Goal: Transaction & Acquisition: Purchase product/service

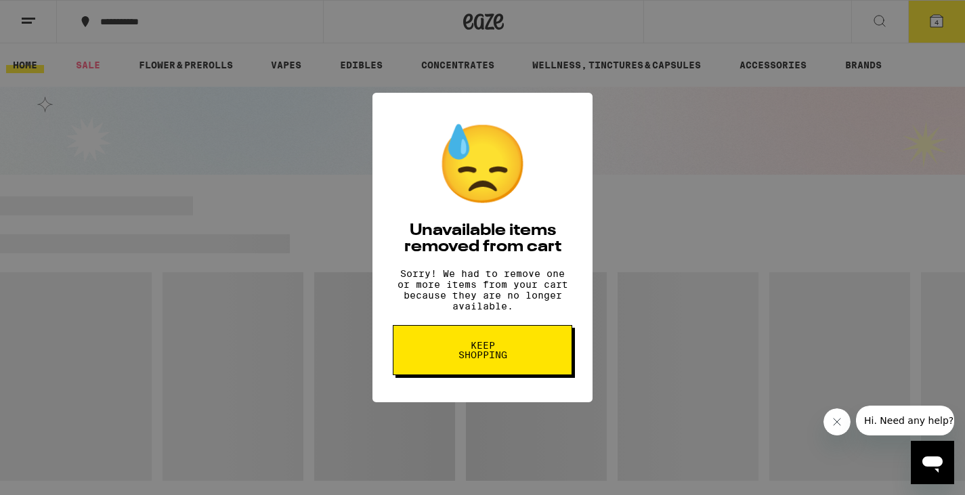
click at [544, 346] on button "Keep Shopping" at bounding box center [482, 350] width 179 height 50
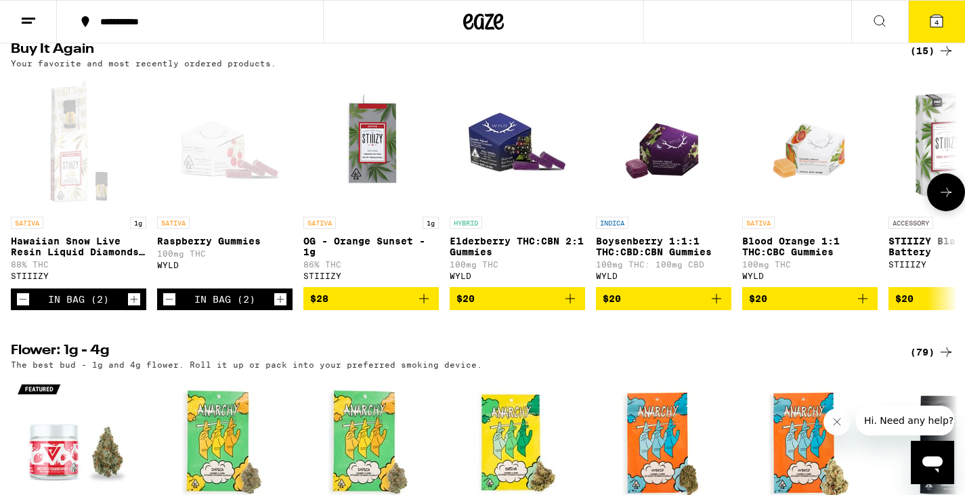
click at [420, 307] on icon "Add to bag" at bounding box center [424, 298] width 16 height 16
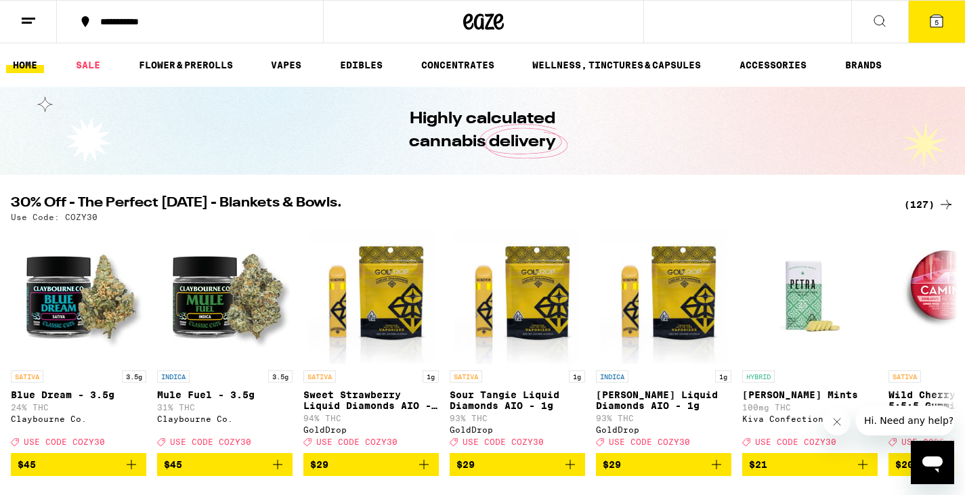
click at [939, 23] on icon at bounding box center [936, 21] width 12 height 12
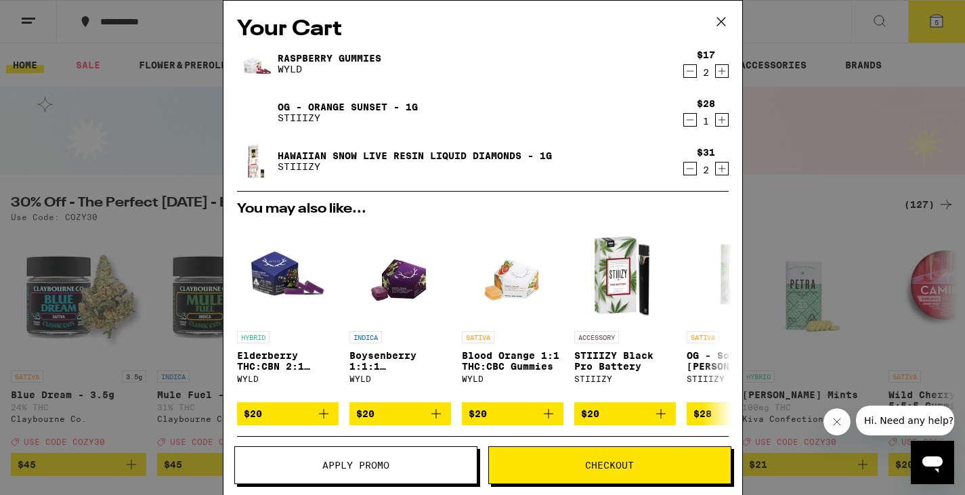
click at [688, 165] on icon "Decrement" at bounding box center [690, 168] width 12 height 16
click at [637, 468] on span "Checkout" at bounding box center [610, 464] width 242 height 9
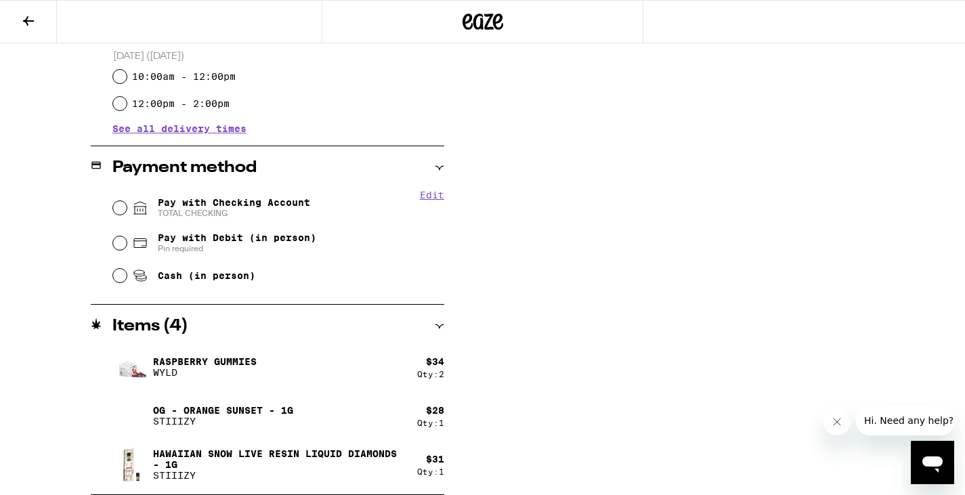
scroll to position [480, 0]
click at [123, 210] on input "Pay with Checking Account TOTAL CHECKING" at bounding box center [120, 208] width 14 height 14
radio input "true"
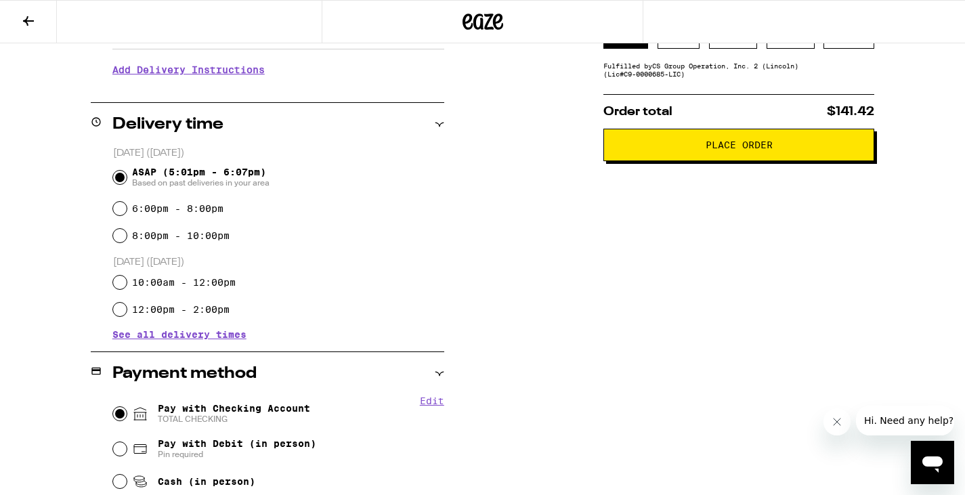
scroll to position [131, 0]
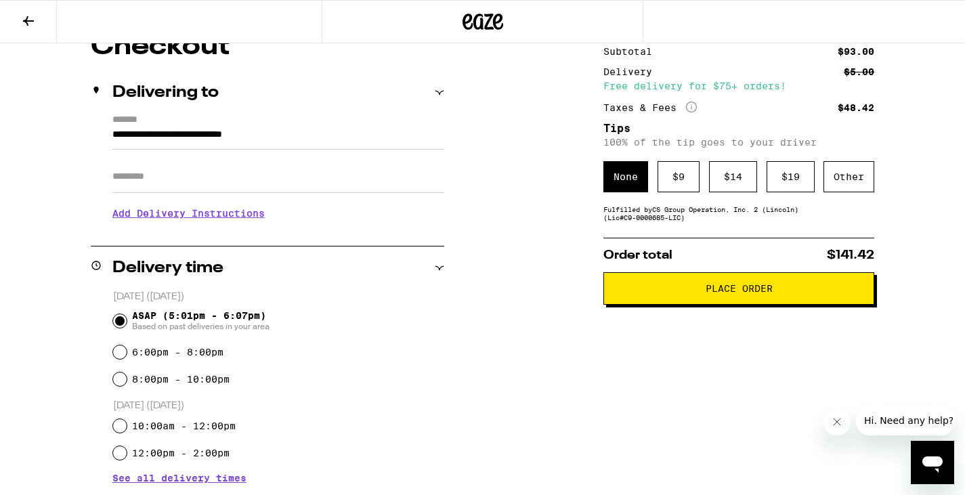
click at [749, 293] on span "Place Order" at bounding box center [738, 288] width 67 height 9
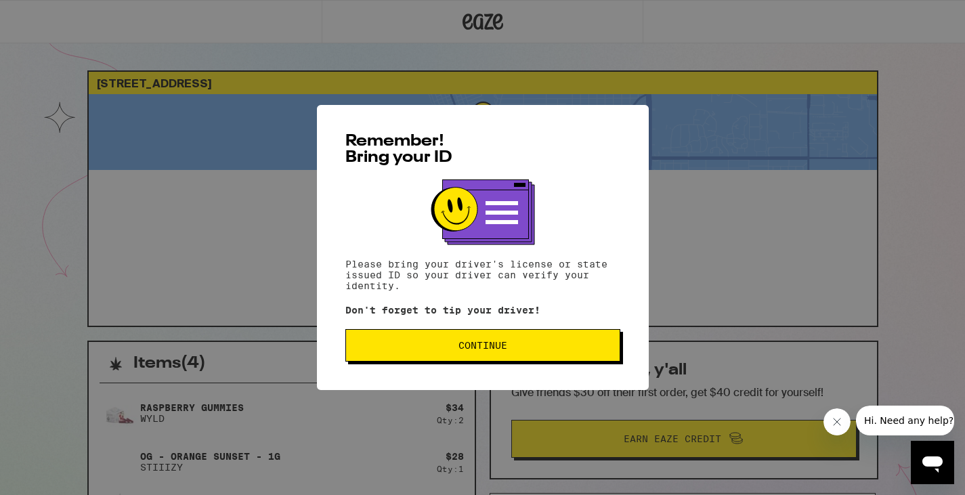
click at [503, 350] on span "Continue" at bounding box center [482, 344] width 49 height 9
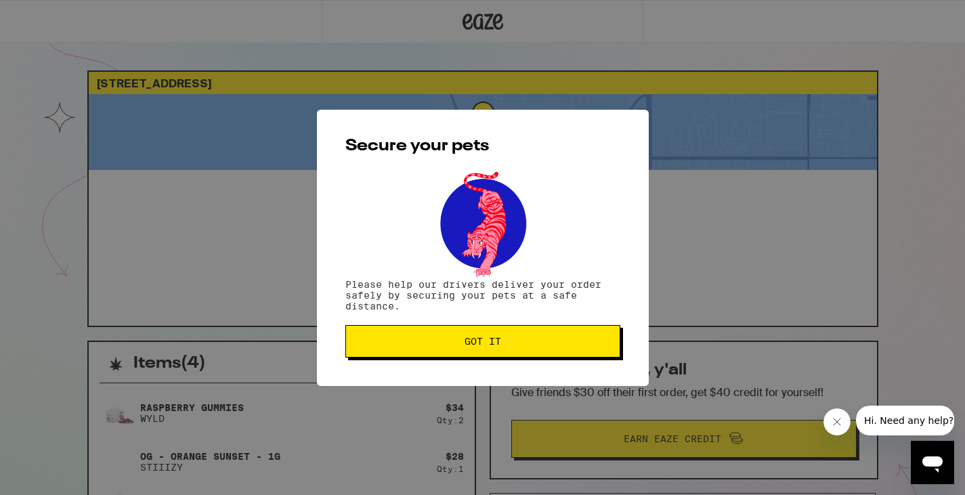
click at [503, 352] on button "Got it" at bounding box center [482, 341] width 275 height 32
